Goal: Participate in discussion: Engage in conversation with other users on a specific topic

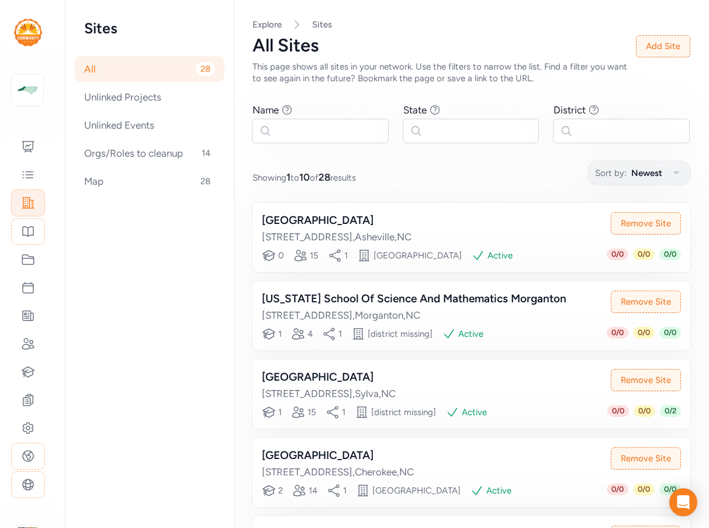
scroll to position [234, 0]
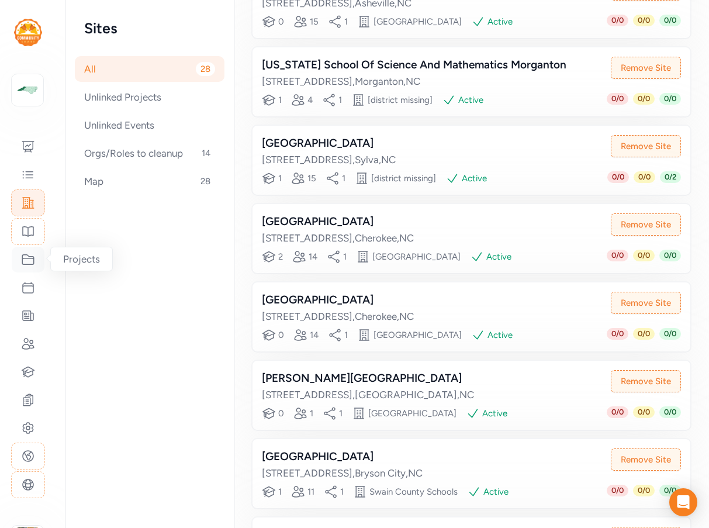
click at [25, 256] on icon at bounding box center [28, 260] width 14 height 14
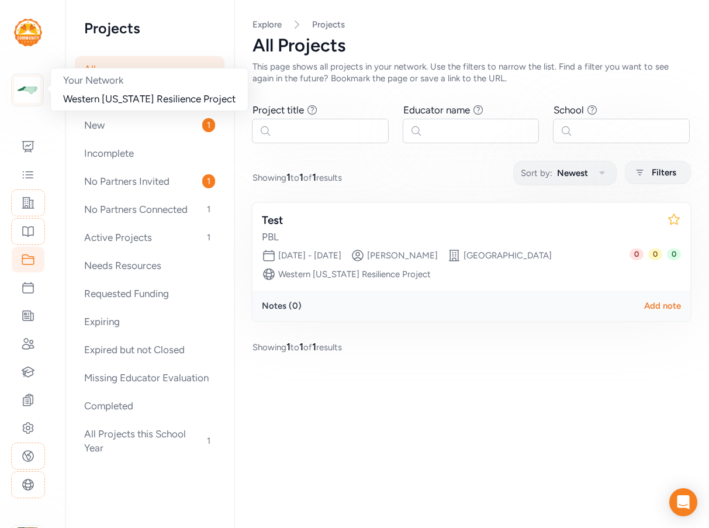
click at [23, 95] on img at bounding box center [28, 90] width 26 height 26
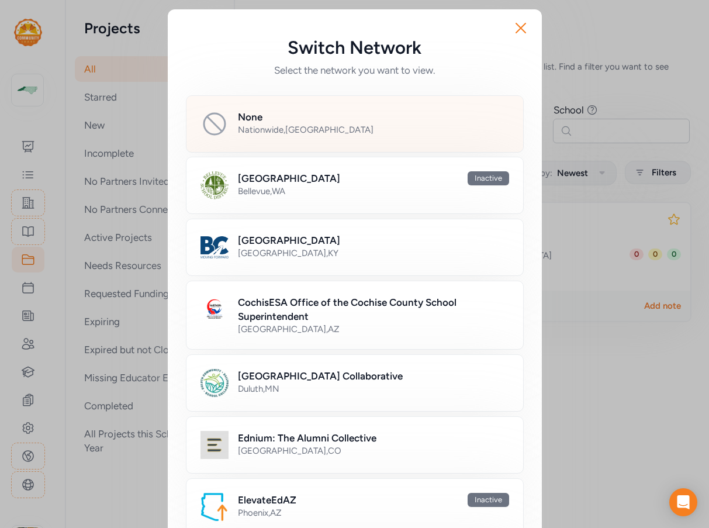
click at [266, 129] on div "Nationwide , [GEOGRAPHIC_DATA]" at bounding box center [373, 130] width 271 height 12
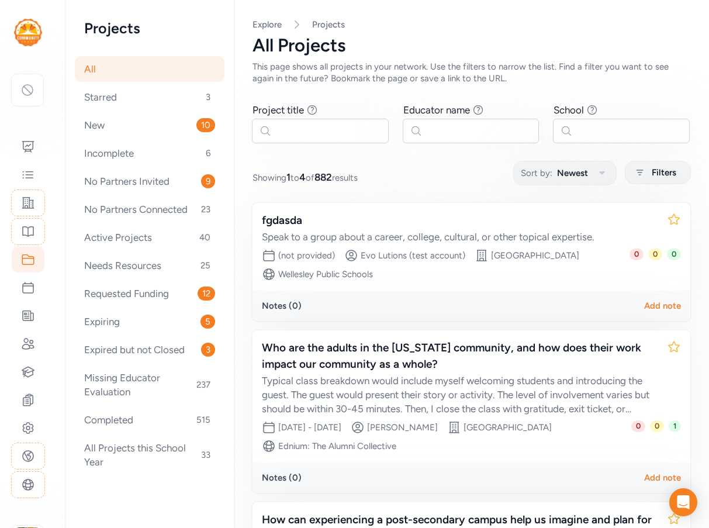
drag, startPoint x: 156, startPoint y: 206, endPoint x: 434, endPoint y: 175, distance: 280.1
click at [434, 175] on div "Showing 1 to 4 of 882 results Sort by: Newest Filters" at bounding box center [472, 172] width 438 height 23
click at [149, 182] on div "No Partners Invited 9" at bounding box center [150, 181] width 150 height 26
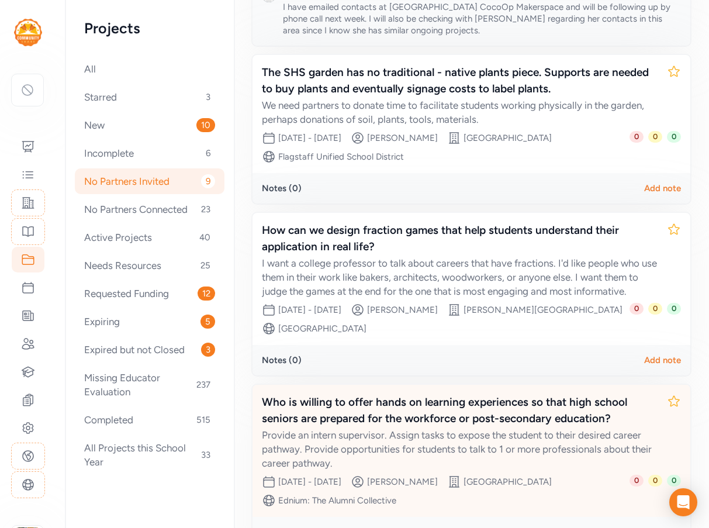
scroll to position [1212, 0]
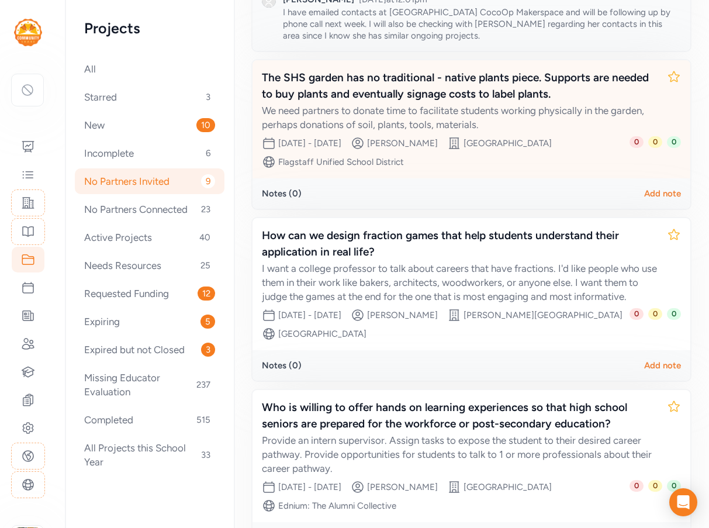
click at [375, 96] on div "The SHS garden has no traditional - native plants piece. Supports are needed to…" at bounding box center [460, 86] width 396 height 33
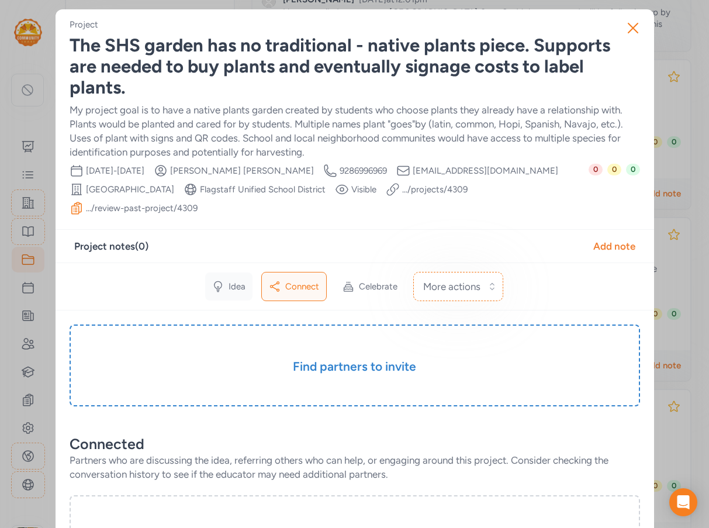
click at [234, 281] on span "Idea" at bounding box center [237, 287] width 17 height 12
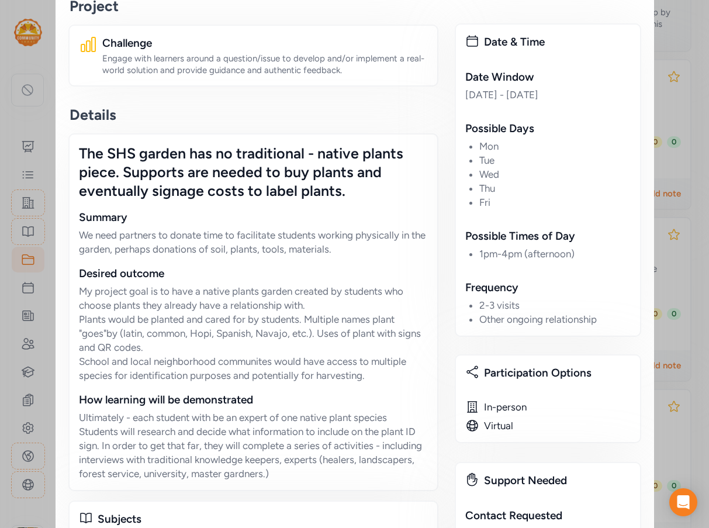
scroll to position [409, 0]
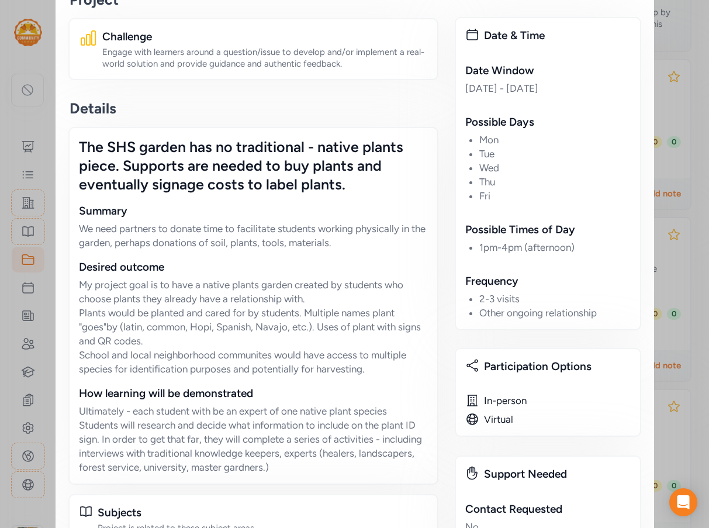
drag, startPoint x: 249, startPoint y: 271, endPoint x: 149, endPoint y: 356, distance: 130.7
click at [149, 356] on p "My project goal is to have a native plants garden created by students who choos…" at bounding box center [253, 327] width 349 height 98
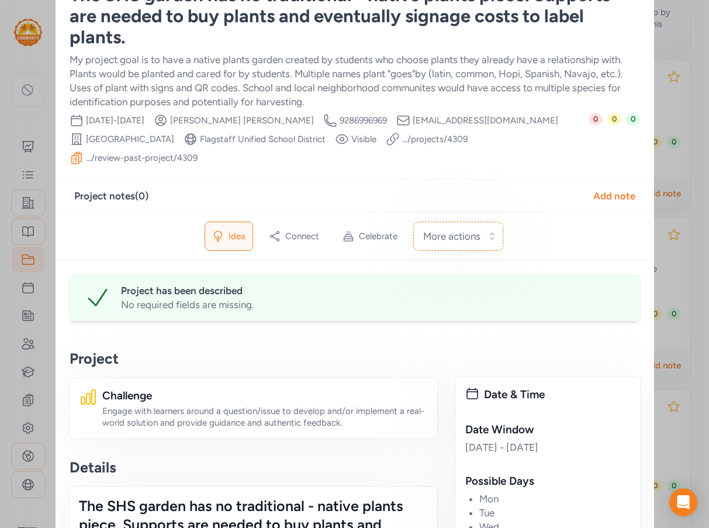
scroll to position [0, 0]
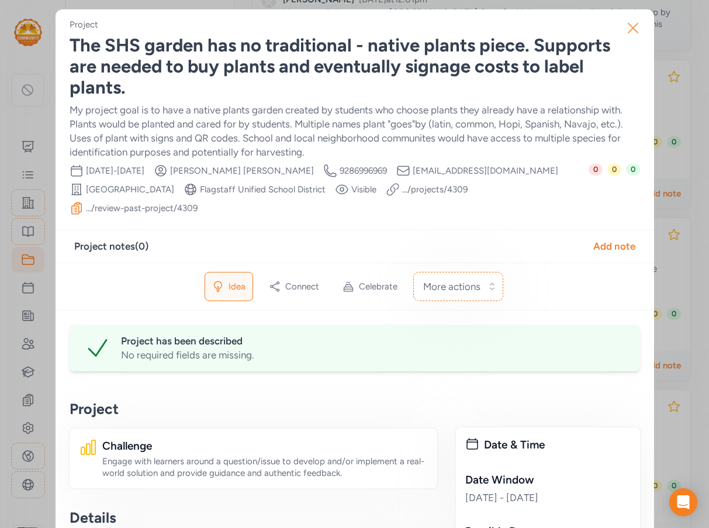
click at [631, 29] on icon "button" at bounding box center [633, 28] width 19 height 19
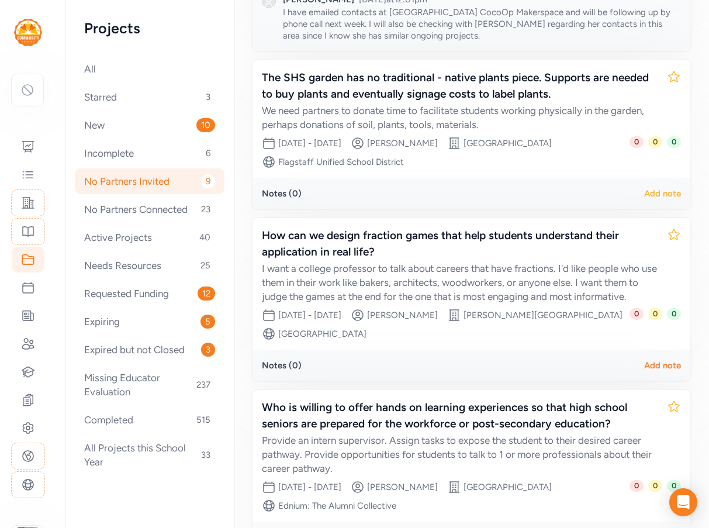
click at [647, 193] on div "Add note" at bounding box center [662, 194] width 37 height 12
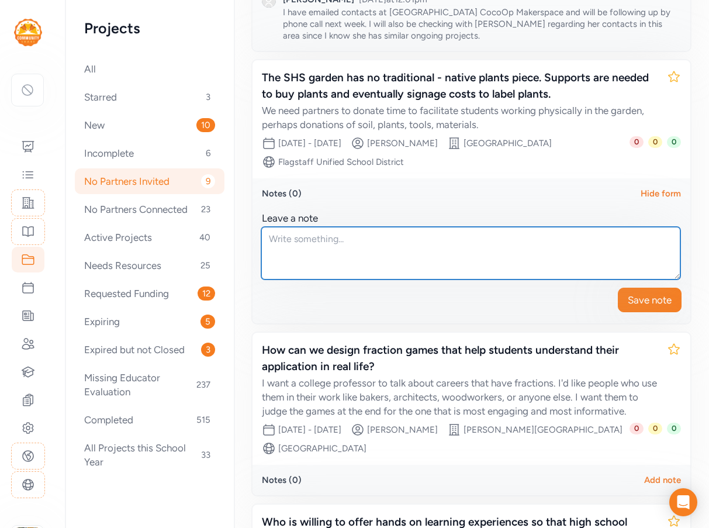
click at [313, 250] on textarea at bounding box center [470, 253] width 419 height 53
type textarea "For this project to be compelling to how partners can help (in addition to"
